Goal: Task Accomplishment & Management: Manage account settings

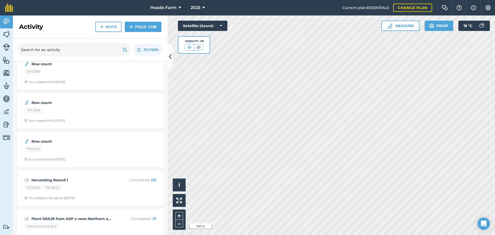
scroll to position [206, 0]
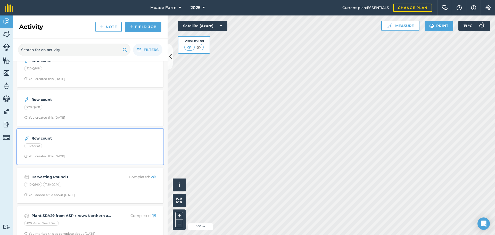
click at [112, 139] on div "Row count" at bounding box center [90, 138] width 132 height 6
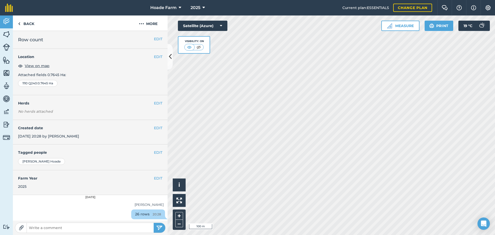
click at [96, 81] on div "1110 Q240 : 0.7645 Ha" at bounding box center [90, 83] width 144 height 7
click at [91, 135] on div "EDIT Created date [DATE] 20:28 by [PERSON_NAME]" at bounding box center [90, 132] width 155 height 25
click at [29, 24] on link "Back" at bounding box center [26, 22] width 27 height 15
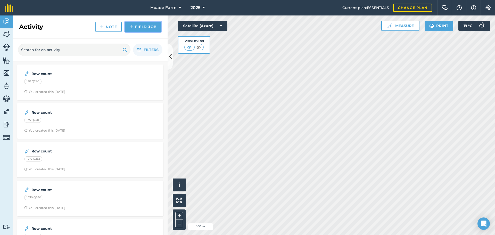
click at [132, 28] on img at bounding box center [131, 27] width 4 height 6
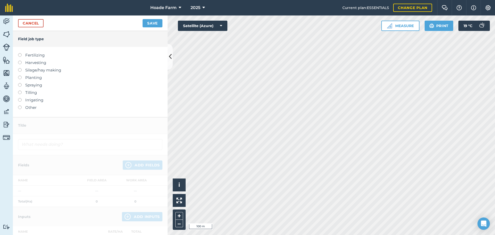
click at [26, 54] on label "Fertilizing" at bounding box center [90, 55] width 144 height 6
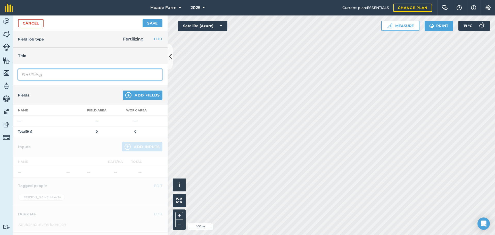
click at [59, 75] on input "Fertilizing" at bounding box center [90, 74] width 144 height 11
click at [43, 74] on input "FertilizingNSW Ratooner" at bounding box center [90, 74] width 144 height 11
click at [35, 73] on input "Fertilizing NSW Ratooner" at bounding box center [90, 74] width 144 height 11
click at [81, 75] on input "Fertilising [GEOGRAPHIC_DATA] Ratooner" at bounding box center [90, 74] width 144 height 11
type input "Fertilising [GEOGRAPHIC_DATA] Ratooner"
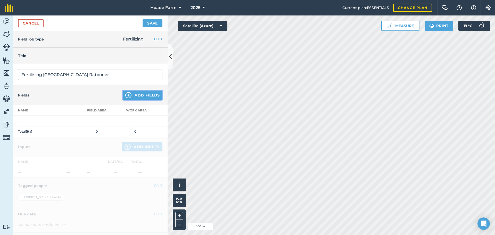
click at [127, 95] on img at bounding box center [128, 95] width 6 height 6
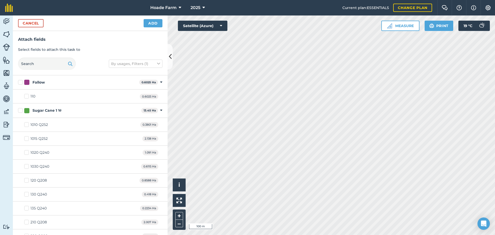
checkbox input "true"
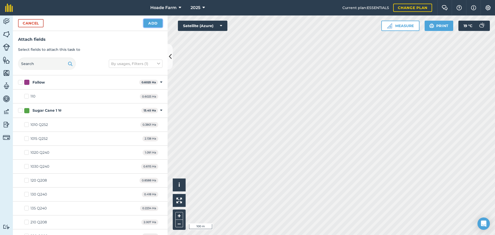
click at [148, 23] on button "Add" at bounding box center [152, 23] width 19 height 8
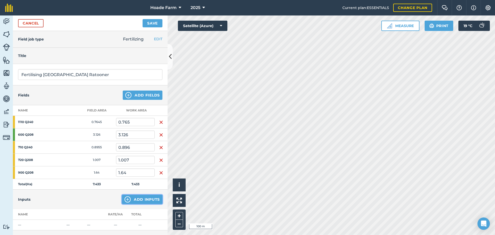
click at [142, 201] on button "Add Inputs" at bounding box center [142, 198] width 40 height 9
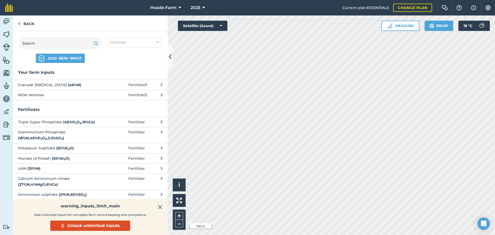
click at [136, 94] on span "Fertilizer / t" at bounding box center [137, 95] width 19 height 6
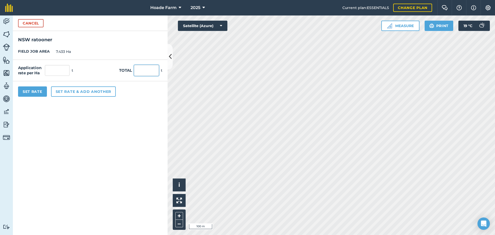
click at [145, 70] on input "text" at bounding box center [146, 70] width 25 height 11
type input "2"
type input "0.269"
click at [38, 93] on button "Set Rate" at bounding box center [32, 91] width 29 height 10
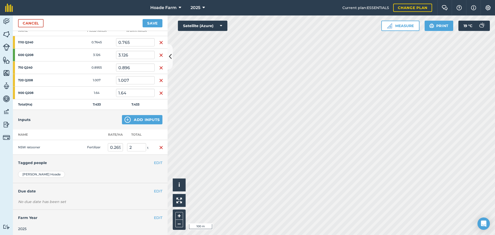
scroll to position [82, 0]
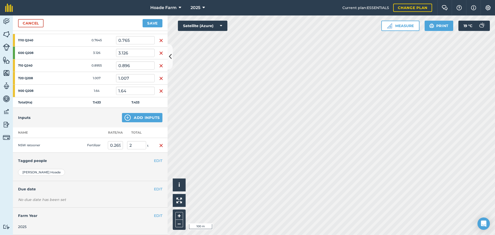
click at [119, 186] on h4 "Due date" at bounding box center [90, 189] width 144 height 6
click at [154, 189] on button "EDIT" at bounding box center [158, 189] width 9 height 6
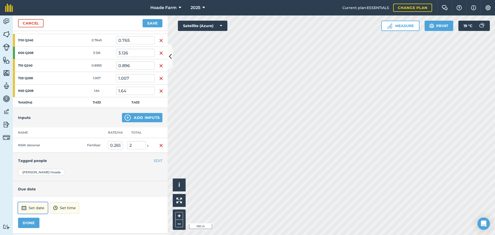
click at [43, 211] on button "Set date" at bounding box center [33, 207] width 30 height 11
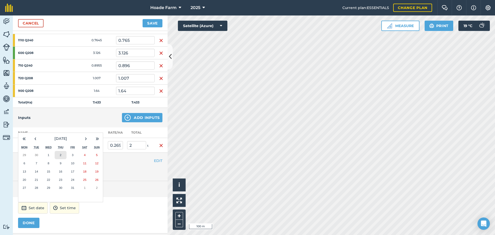
click at [60, 153] on abbr "2" at bounding box center [61, 154] width 2 height 3
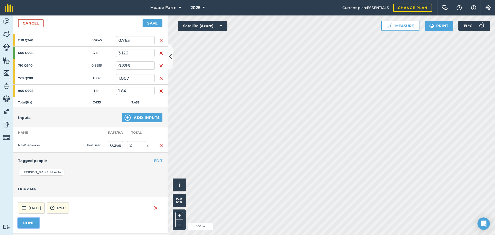
click at [26, 221] on button "DONE" at bounding box center [28, 222] width 21 height 10
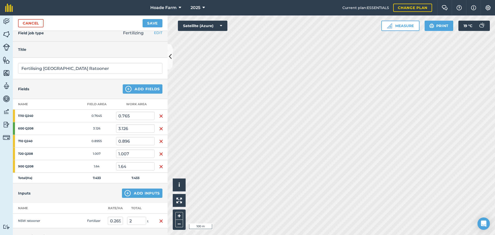
scroll to position [0, 0]
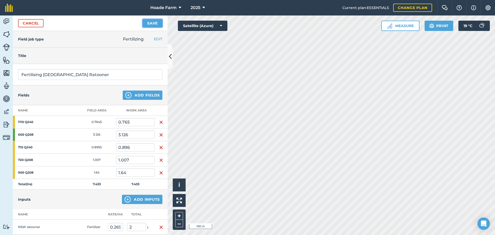
click at [151, 22] on button "Save" at bounding box center [152, 23] width 20 height 8
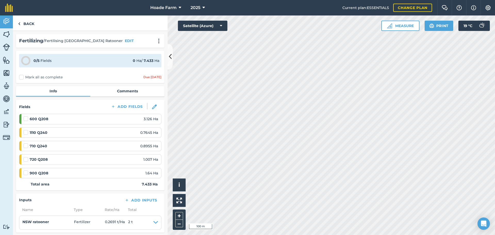
click at [21, 78] on label "Mark all as complete" at bounding box center [41, 76] width 44 height 5
click at [21, 78] on input "Mark all as complete" at bounding box center [20, 75] width 3 height 3
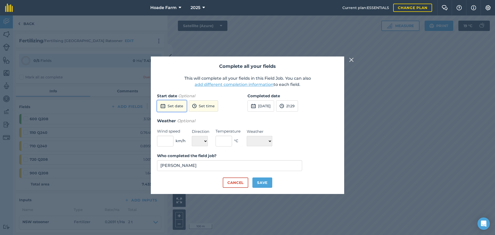
click at [172, 105] on button "Set date" at bounding box center [172, 105] width 30 height 11
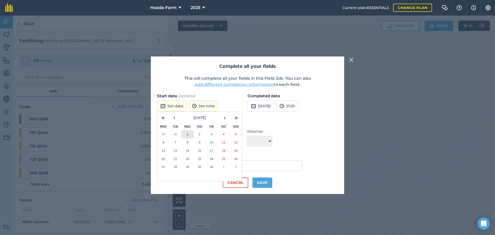
click at [188, 133] on button "1" at bounding box center [187, 134] width 12 height 8
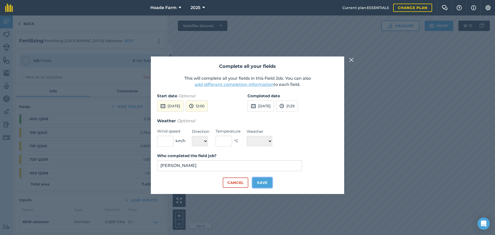
click at [268, 183] on button "Save" at bounding box center [262, 182] width 20 height 10
checkbox input "true"
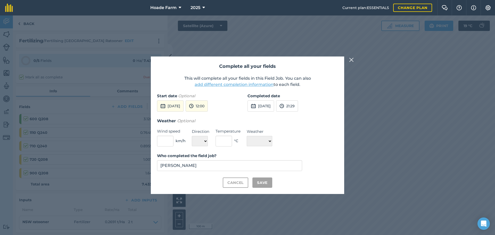
checkbox input "true"
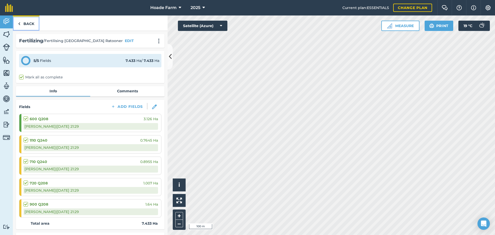
click at [21, 22] on link "Back" at bounding box center [26, 22] width 27 height 15
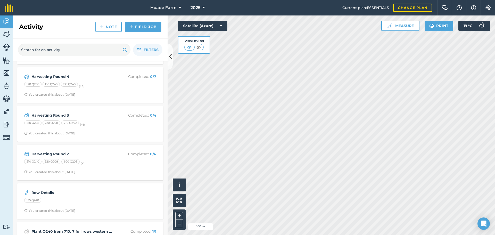
scroll to position [464, 0]
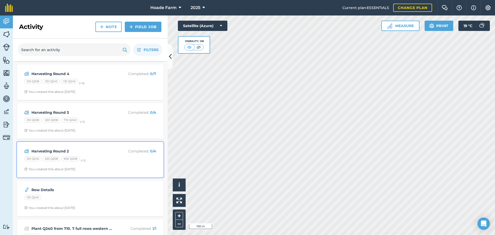
click at [104, 158] on div "510 Q240 520 Q208 600 Q208 (+ 1 )" at bounding box center [90, 159] width 132 height 7
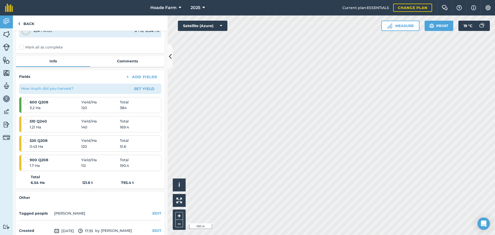
scroll to position [52, 0]
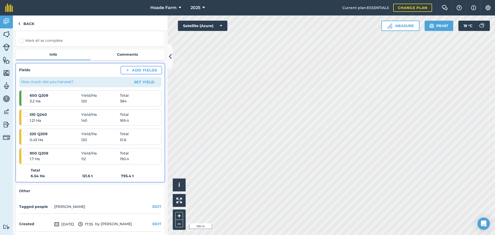
click at [141, 70] on button "Add Fields" at bounding box center [141, 69] width 40 height 7
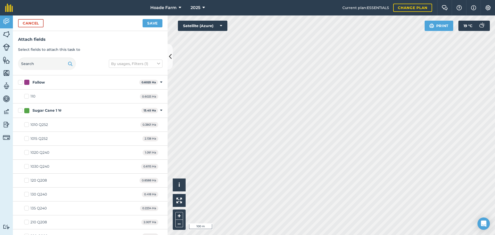
checkbox input "true"
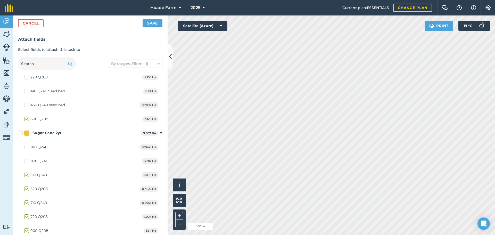
scroll to position [180, 0]
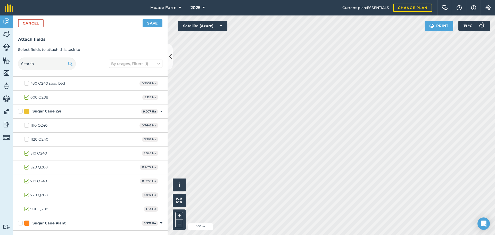
click at [26, 153] on label "510 Q240" at bounding box center [35, 152] width 23 height 5
click at [26, 153] on input "510 Q240" at bounding box center [25, 151] width 3 height 3
checkbox input "false"
click at [26, 167] on label "520 Q208" at bounding box center [35, 166] width 23 height 5
click at [26, 167] on input "520 Q208" at bounding box center [25, 165] width 3 height 3
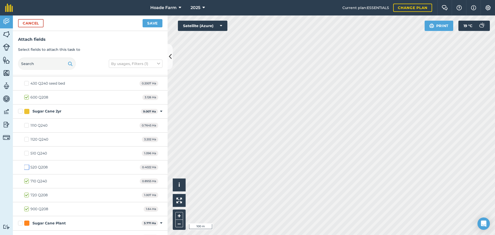
checkbox input "false"
click at [150, 23] on button "Save" at bounding box center [152, 23] width 20 height 8
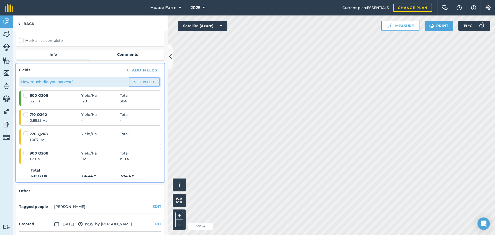
click at [136, 82] on button "Set Yield" at bounding box center [144, 82] width 30 height 8
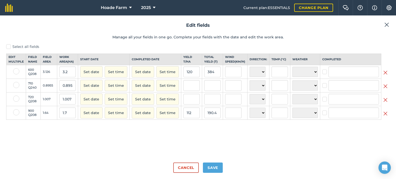
click at [15, 74] on label at bounding box center [16, 71] width 6 height 6
click at [15, 72] on input "checkbox" at bounding box center [14, 69] width 3 height 3
checkbox input "true"
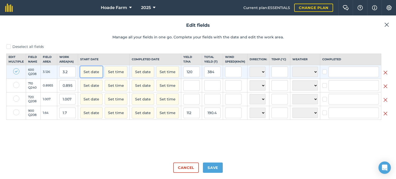
click at [98, 76] on button "Set date" at bounding box center [91, 71] width 22 height 11
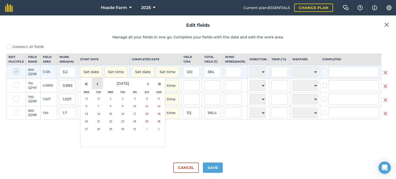
click at [103, 89] on button "‹" at bounding box center [97, 83] width 11 height 11
click at [147, 125] on button "27" at bounding box center [147, 122] width 12 height 8
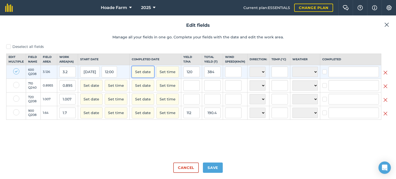
click at [144, 77] on button "Set date" at bounding box center [143, 71] width 22 height 11
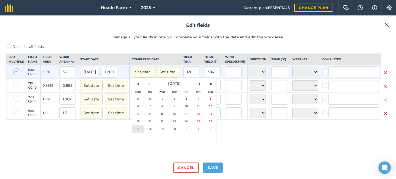
click at [141, 133] on button "27" at bounding box center [138, 129] width 12 height 8
checkbox input "true"
type input "[PERSON_NAME]"
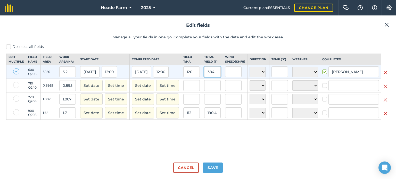
drag, startPoint x: 216, startPoint y: 75, endPoint x: 205, endPoint y: 76, distance: 11.6
click at [205, 76] on input "384" at bounding box center [212, 71] width 16 height 11
type input "518.4"
type input "161.99999999999997"
click at [17, 88] on label at bounding box center [16, 85] width 6 height 6
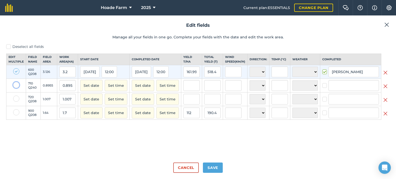
click at [16, 85] on input "checkbox" at bounding box center [14, 83] width 3 height 3
checkbox input "true"
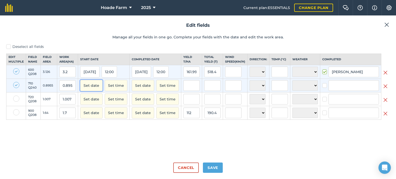
click at [91, 91] on button "Set date" at bounding box center [91, 85] width 22 height 11
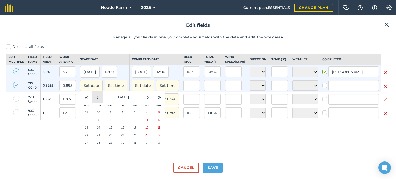
click at [96, 103] on button "‹" at bounding box center [97, 96] width 11 height 11
click at [157, 139] on button "28" at bounding box center [159, 135] width 12 height 8
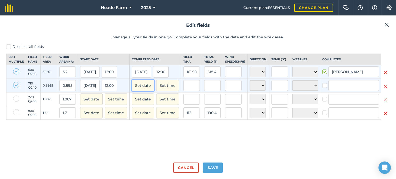
click at [146, 89] on button "Set date" at bounding box center [143, 85] width 22 height 11
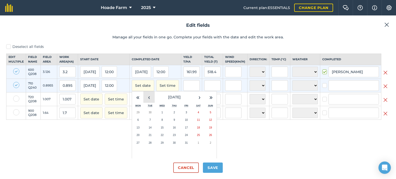
click at [148, 101] on button "‹" at bounding box center [148, 96] width 11 height 11
click at [207, 139] on button "28" at bounding box center [210, 135] width 12 height 8
checkbox input "true"
type input "[PERSON_NAME]"
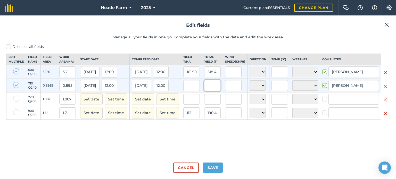
click at [211, 91] on input "text" at bounding box center [212, 85] width 16 height 11
type input "188.4"
type input "58.875"
type input "188.4"
type input "210.3852596314908"
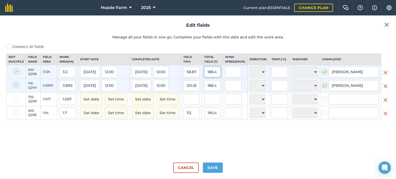
click at [212, 76] on input "188.4" at bounding box center [212, 71] width 16 height 11
drag, startPoint x: 207, startPoint y: 74, endPoint x: 218, endPoint y: 76, distance: 11.6
click at [218, 76] on input "188.4" at bounding box center [212, 71] width 16 height 11
type input "518.4"
type input "161.99999999999997"
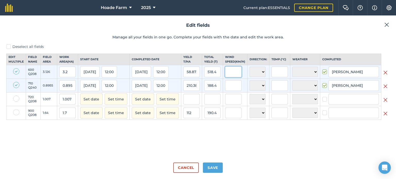
type input "578.894472361809"
type input "518.4"
click at [15, 102] on label at bounding box center [16, 99] width 6 height 6
click at [15, 99] on input "checkbox" at bounding box center [14, 97] width 3 height 3
checkbox input "true"
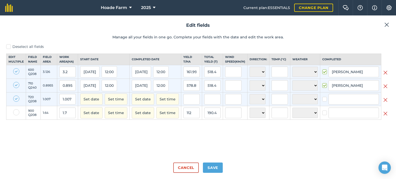
click at [16, 115] on label at bounding box center [16, 112] width 6 height 6
click at [16, 113] on input "checkbox" at bounding box center [14, 110] width 3 height 3
checkbox input "true"
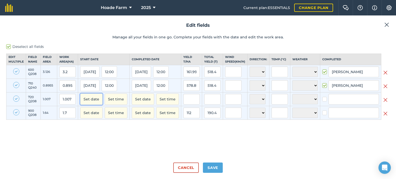
click at [96, 103] on button "Set date" at bounding box center [91, 99] width 22 height 11
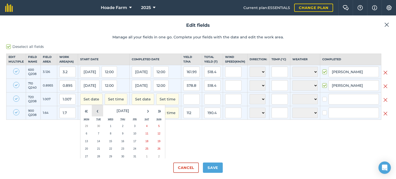
click at [99, 114] on button "‹" at bounding box center [97, 110] width 11 height 11
click at [158, 150] on abbr "28" at bounding box center [158, 148] width 3 height 3
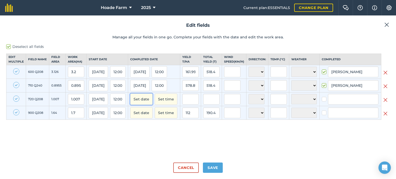
click at [145, 105] on button "Set date" at bounding box center [141, 99] width 22 height 11
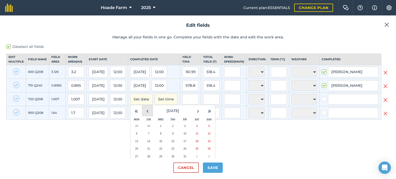
click at [149, 116] on button "‹" at bounding box center [147, 110] width 11 height 11
click at [206, 153] on button "28" at bounding box center [209, 149] width 12 height 8
checkbox input "true"
type input "[PERSON_NAME]"
checkbox input "true"
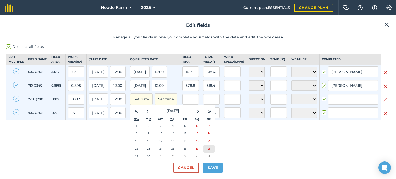
type input "[PERSON_NAME]"
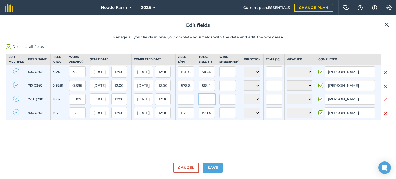
click at [205, 105] on input "text" at bounding box center [206, 99] width 16 height 11
type input "117.6"
type input "36.74999999999999"
type input "117.6"
type input "131.32328308207704"
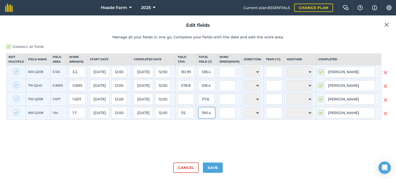
type input "117.6"
type input "116.78252234359485"
type input "69.17647058823529"
click at [208, 117] on input "117.6" at bounding box center [206, 112] width 16 height 11
drag, startPoint x: 204, startPoint y: 116, endPoint x: 220, endPoint y: 118, distance: 16.3
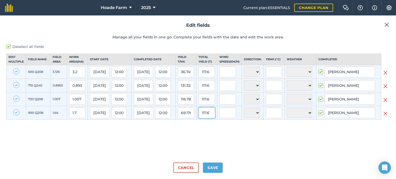
click at [220, 118] on tr "900 Q208 1.64 1.7 [DATE] 12:00 [DATE] 12:00 69.17647058823529 117.6 N NE E SE S…" at bounding box center [197, 113] width 383 height 14
type input "228.7"
type input "71.46874999999999"
type input "228.7"
type input "255.38805136795085"
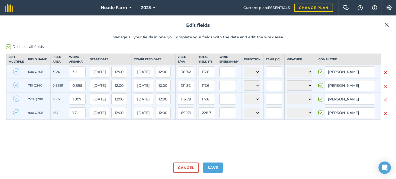
type input "228.7"
type input "227.11022840119168"
type input "228.7"
type input "134.52941176470588"
click at [222, 143] on div "Deselect all fields Edit multiple Field name Field Area Work area ( Ha ) Start …" at bounding box center [197, 101] width 383 height 114
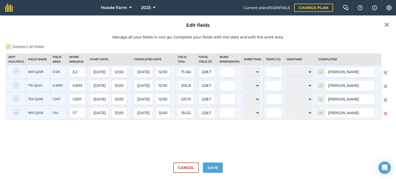
click at [9, 44] on label "Deselect all fields" at bounding box center [197, 46] width 383 height 5
click at [9, 44] on input "Deselect all fields" at bounding box center [7, 45] width 3 height 3
checkbox input "false"
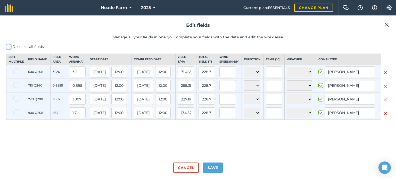
checkbox input "false"
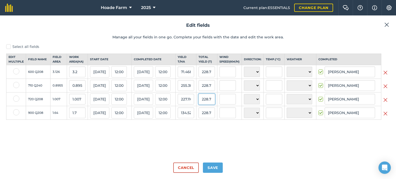
drag, startPoint x: 203, startPoint y: 103, endPoint x: 218, endPoint y: 102, distance: 14.5
click at [217, 102] on td "228.7" at bounding box center [206, 99] width 21 height 14
type input "117.6"
type input "116.78252234359485"
drag, startPoint x: 204, startPoint y: 89, endPoint x: 217, endPoint y: 89, distance: 13.1
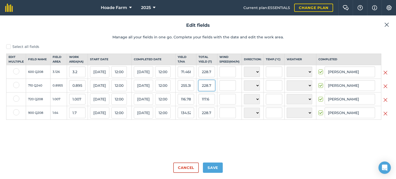
click at [215, 89] on input "228.7" at bounding box center [206, 85] width 16 height 11
type input "188.4"
type input "210.3852596314908"
drag, startPoint x: 203, startPoint y: 75, endPoint x: 216, endPoint y: 75, distance: 12.9
click at [215, 75] on input "228.7" at bounding box center [206, 71] width 16 height 11
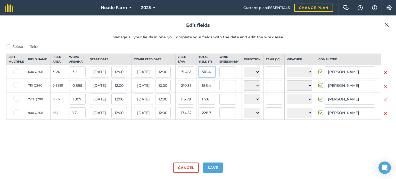
type input "518.4"
type input "161.99999999999997"
click at [309, 76] on select "☀️ Sunny 🌧 Rainy ⛅️ Cloudy 🌨 Snow ❄️ Icy" at bounding box center [299, 72] width 26 height 10
click at [216, 166] on button "Save" at bounding box center [213, 168] width 20 height 10
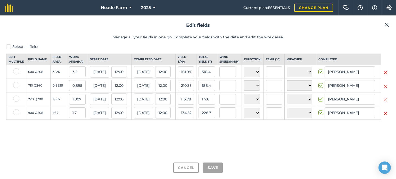
checkbox input "true"
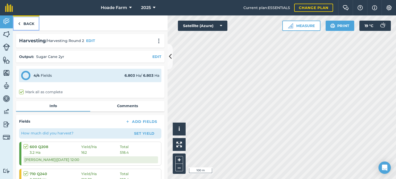
click at [28, 22] on link "Back" at bounding box center [26, 22] width 27 height 15
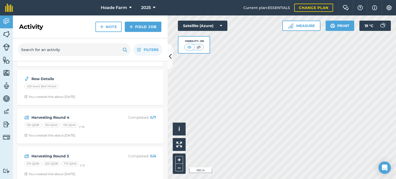
scroll to position [489, 0]
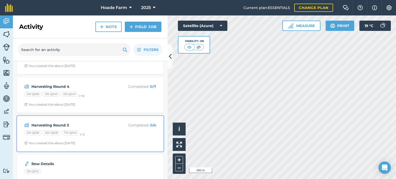
click at [98, 133] on div "210 Q208 220 Q208 710 Q240 (+ 1 )" at bounding box center [90, 133] width 132 height 7
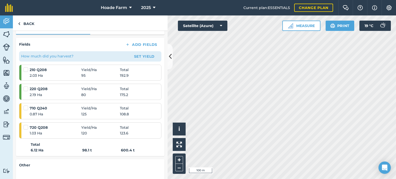
scroll to position [77, 0]
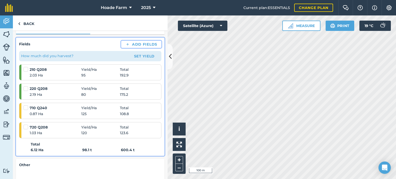
click at [136, 44] on button "Add Fields" at bounding box center [141, 44] width 40 height 7
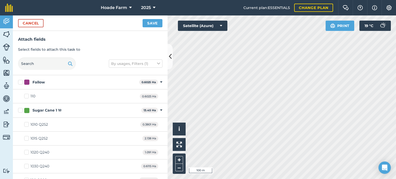
checkbox input "true"
checkbox input "false"
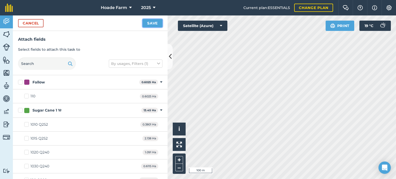
click at [156, 22] on button "Save" at bounding box center [152, 23] width 20 height 8
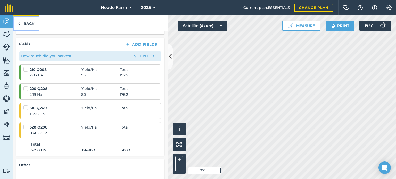
click at [33, 23] on link "Back" at bounding box center [26, 22] width 27 height 15
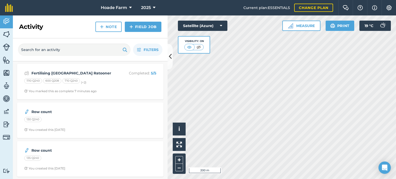
scroll to position [52, 0]
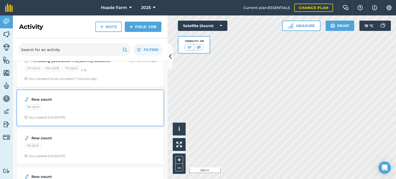
click at [102, 116] on span "You created this [DATE]" at bounding box center [90, 117] width 132 height 4
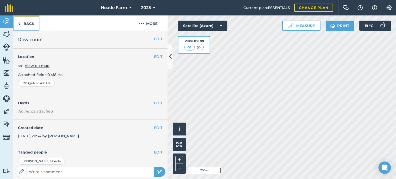
click at [25, 26] on link "Back" at bounding box center [26, 22] width 27 height 15
